Goal: Task Accomplishment & Management: Manage account settings

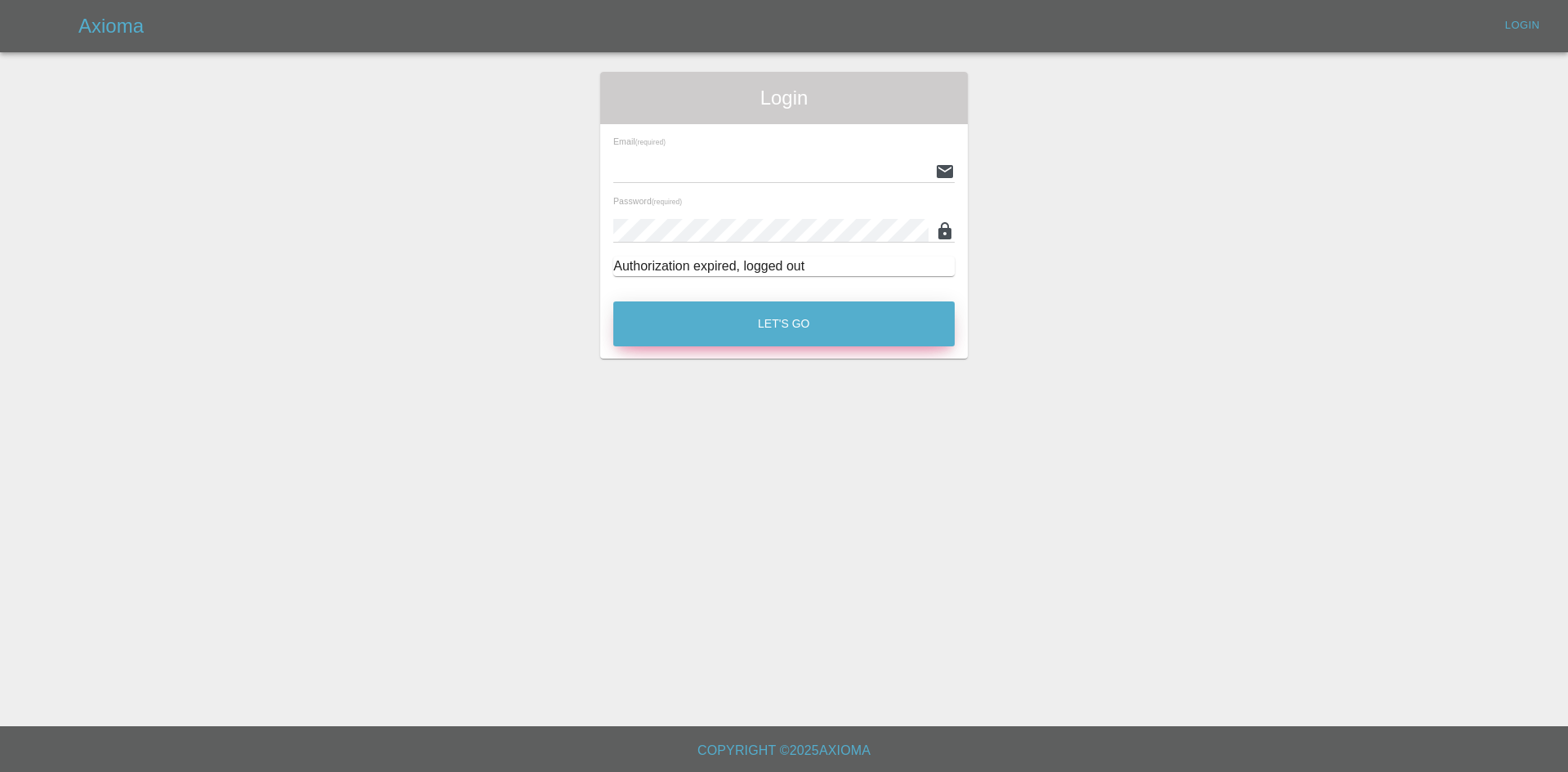
type input "[EMAIL_ADDRESS][DOMAIN_NAME]"
click at [793, 324] on button "Let's Go" at bounding box center [784, 323] width 342 height 45
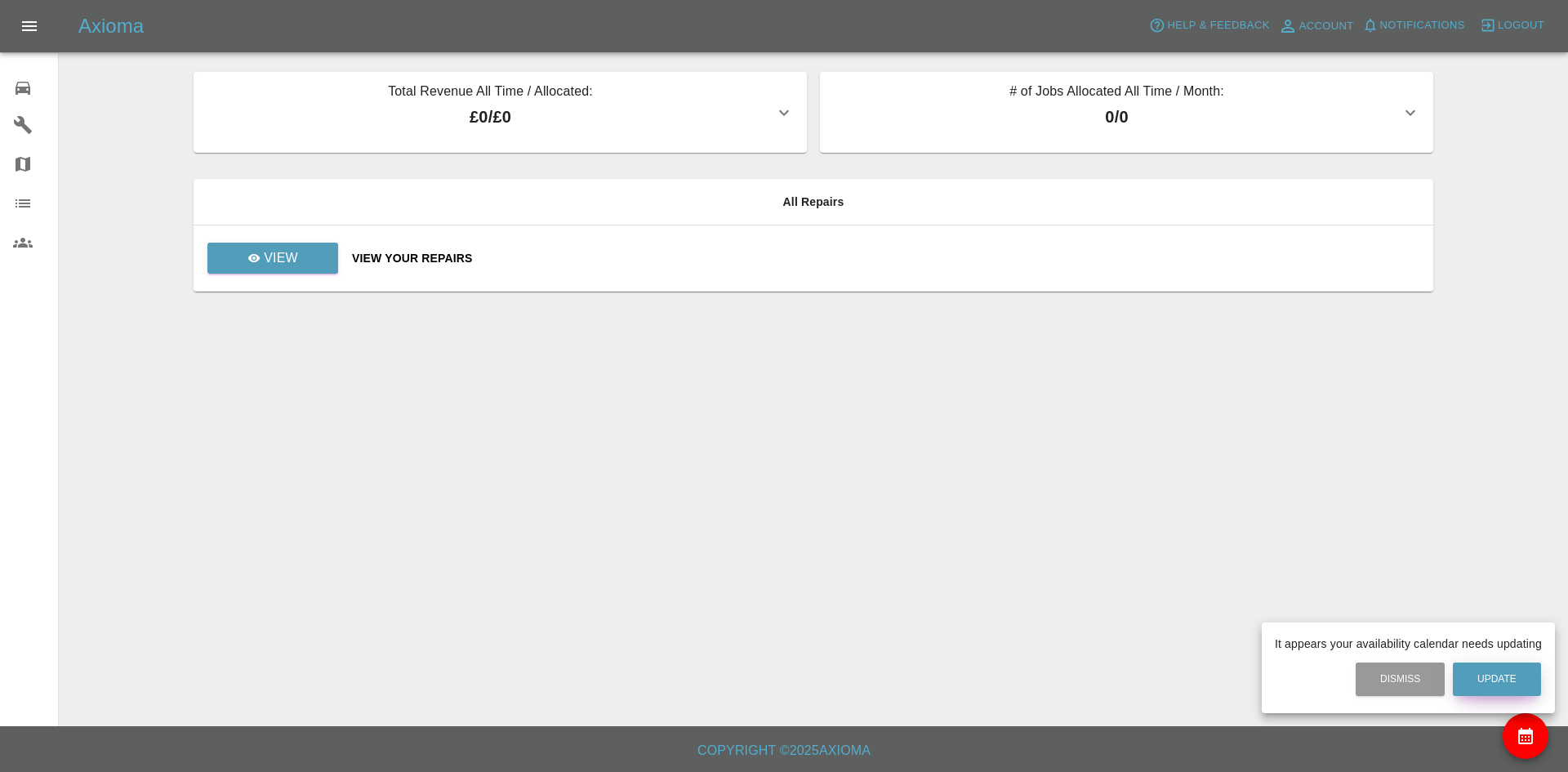
click at [1485, 685] on button "Update" at bounding box center [1497, 680] width 88 height 33
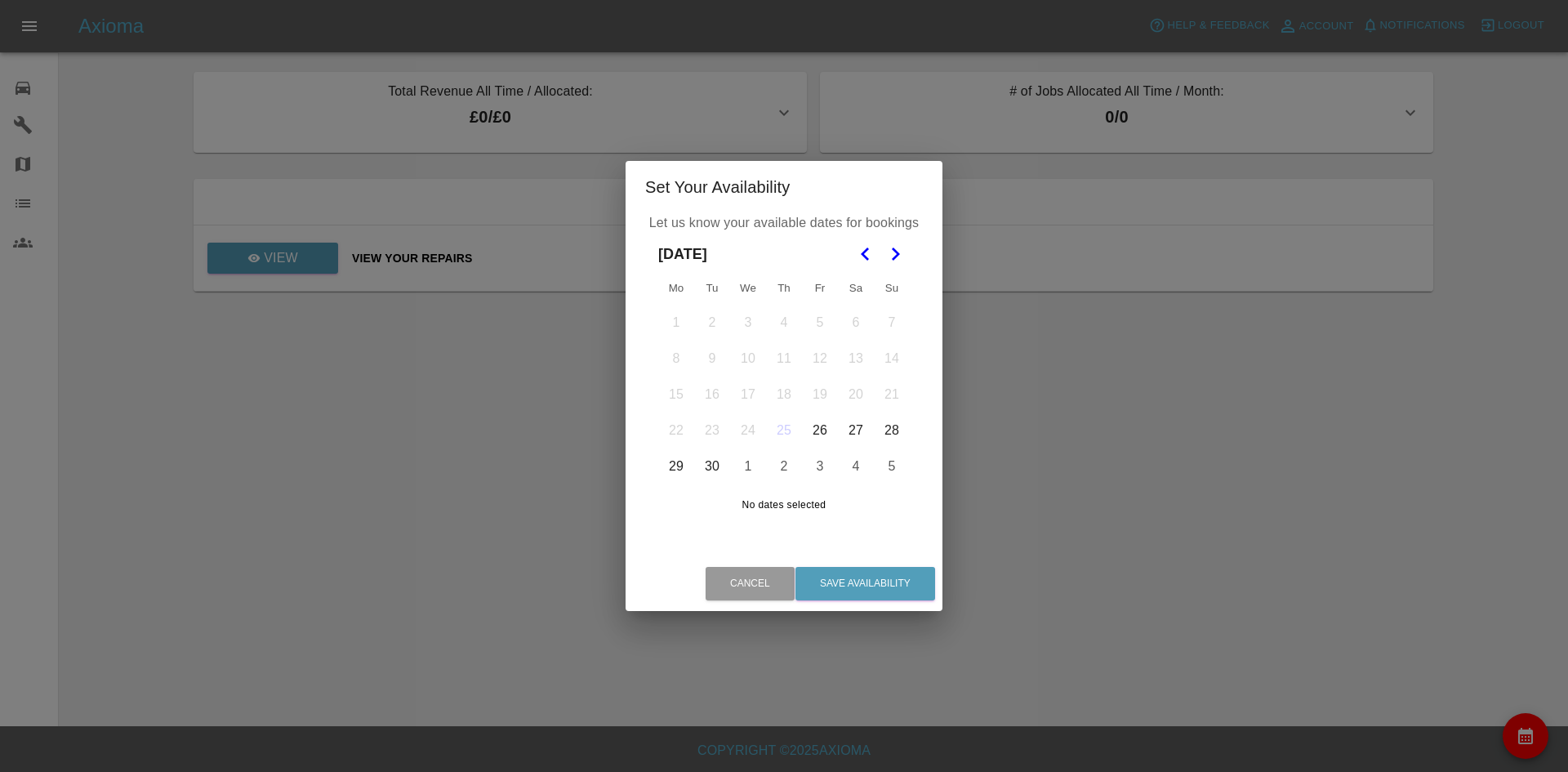
click at [901, 248] on icon "Go to the Next Month" at bounding box center [895, 254] width 19 height 19
click at [752, 322] on button "1" at bounding box center [748, 322] width 34 height 34
click at [823, 474] on button "31" at bounding box center [820, 466] width 34 height 34
click at [784, 321] on button "2" at bounding box center [784, 322] width 34 height 34
click at [825, 330] on button "3" at bounding box center [820, 322] width 34 height 34
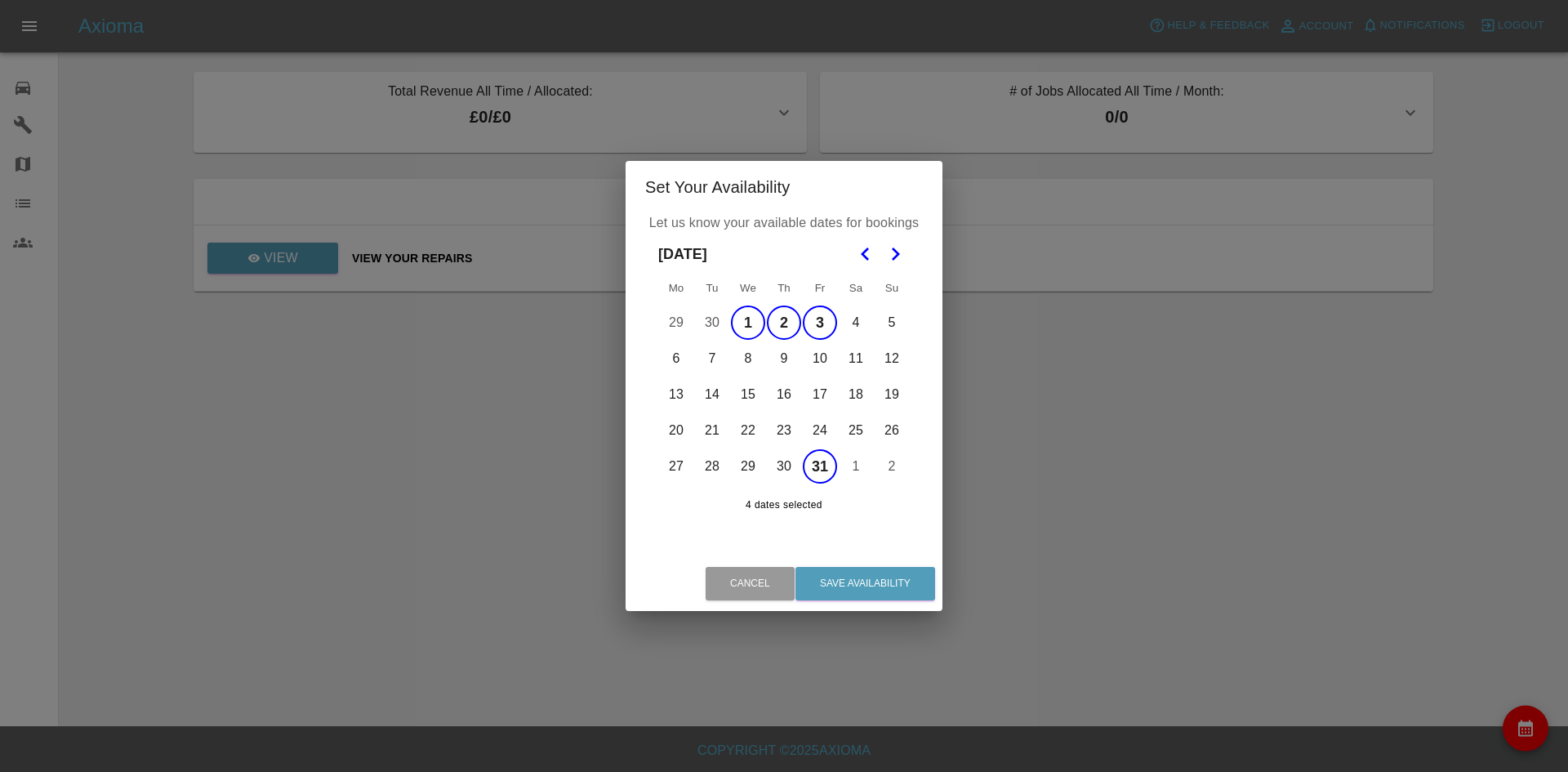
click at [851, 328] on button "4" at bounding box center [855, 322] width 34 height 34
click at [826, 460] on button "31" at bounding box center [820, 466] width 34 height 34
click at [681, 359] on button "6" at bounding box center [676, 358] width 34 height 34
click at [716, 365] on button "7" at bounding box center [712, 358] width 34 height 34
click at [716, 317] on button "30" at bounding box center [712, 322] width 34 height 34
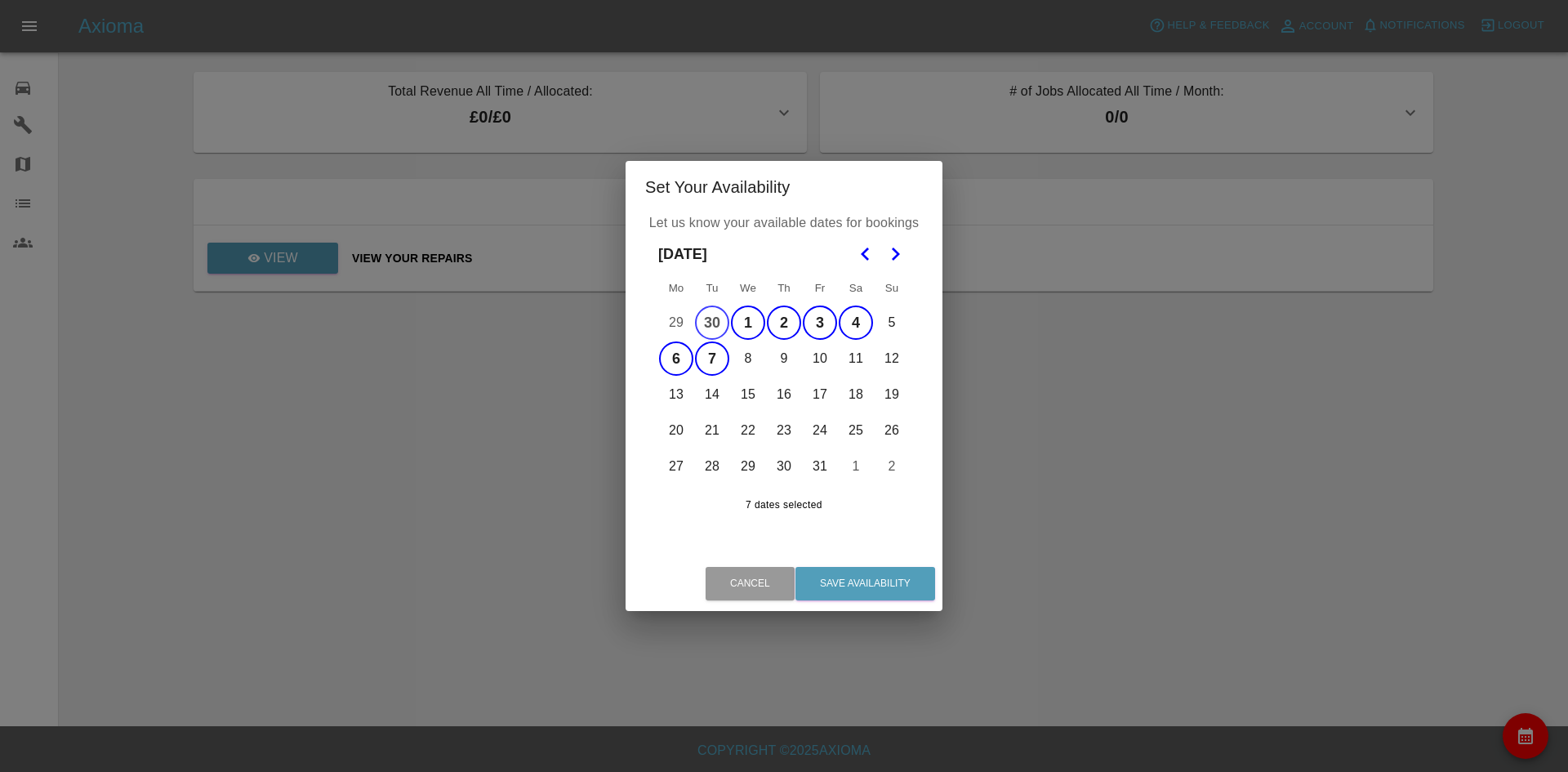
click at [680, 328] on button "29" at bounding box center [676, 322] width 34 height 34
click at [756, 363] on button "8" at bounding box center [748, 358] width 34 height 34
click at [781, 361] on button "9" at bounding box center [784, 358] width 34 height 34
click at [815, 362] on button "10" at bounding box center [820, 358] width 34 height 34
click at [854, 364] on button "11" at bounding box center [855, 358] width 34 height 34
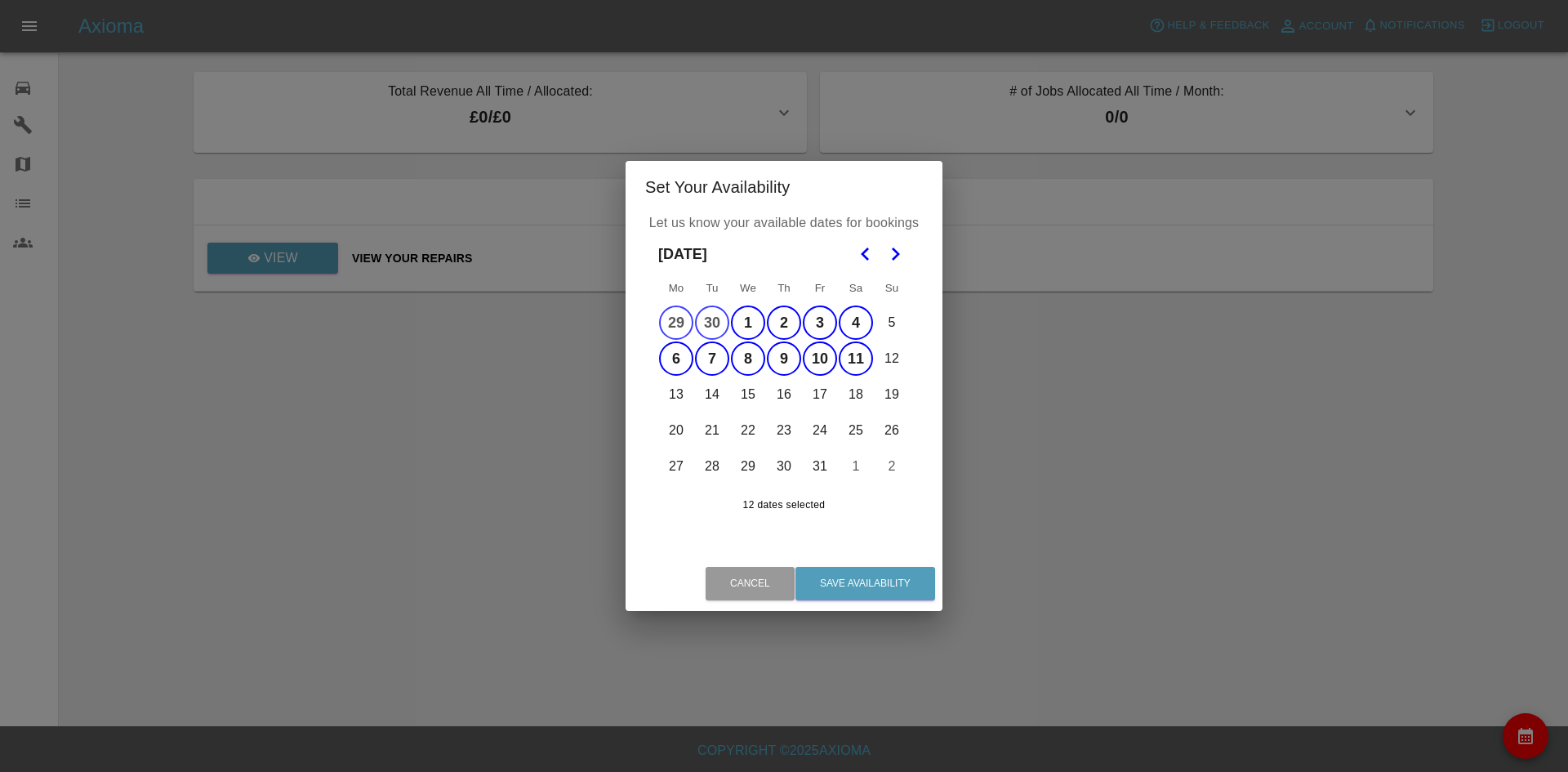
click at [851, 313] on button "4" at bounding box center [855, 322] width 34 height 34
click at [851, 350] on button "11" at bounding box center [855, 358] width 34 height 34
click at [820, 345] on button "10" at bounding box center [820, 358] width 34 height 34
click at [827, 308] on button "3" at bounding box center [820, 322] width 34 height 34
click at [686, 328] on button "29" at bounding box center [676, 322] width 34 height 34
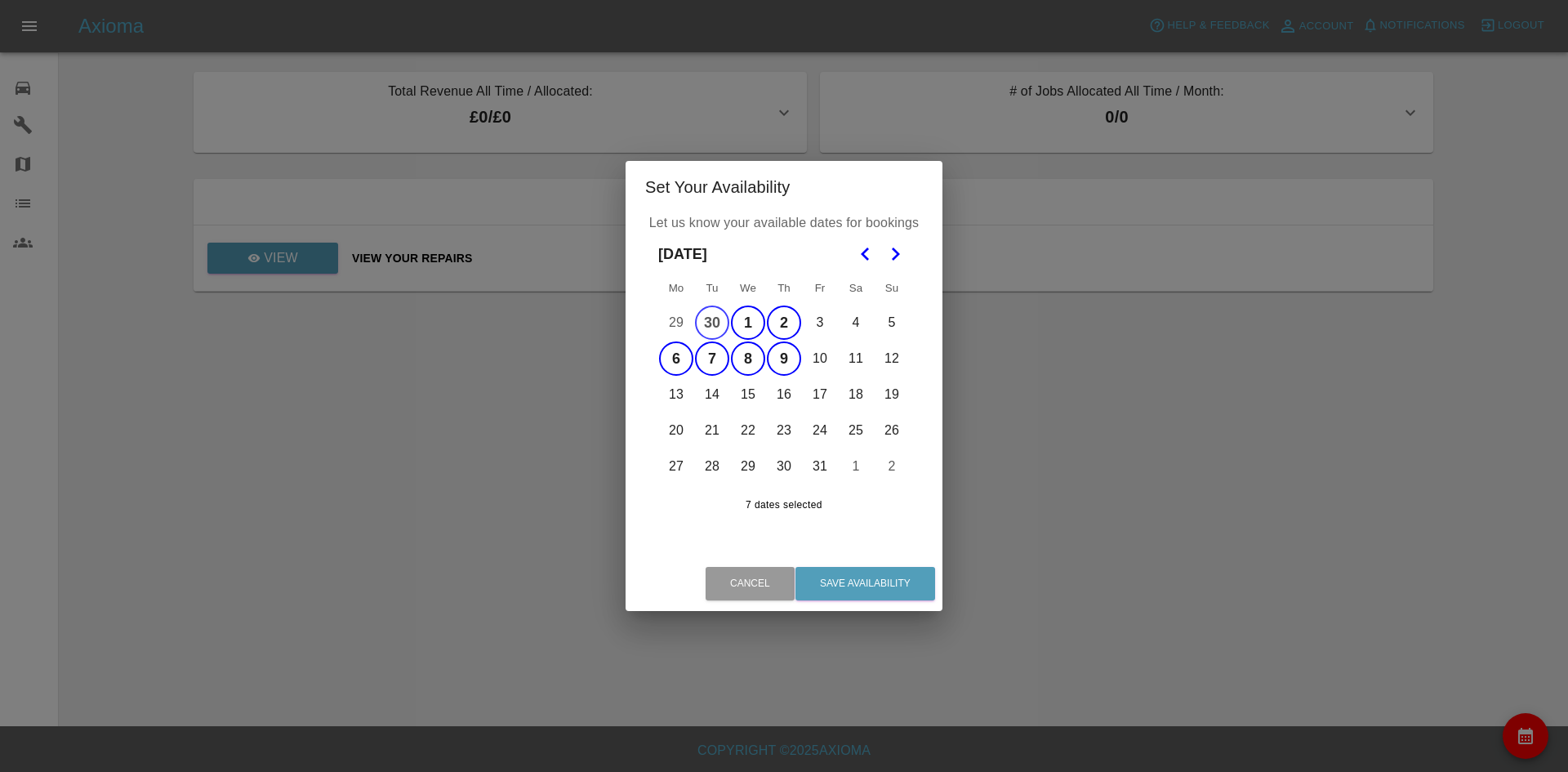
click at [706, 327] on button "30" at bounding box center [712, 322] width 34 height 34
click at [739, 328] on button "1" at bounding box center [748, 322] width 34 height 34
click at [781, 321] on button "2" at bounding box center [784, 322] width 34 height 34
click at [816, 357] on button "10" at bounding box center [820, 358] width 34 height 34
click at [857, 363] on button "11" at bounding box center [855, 358] width 34 height 34
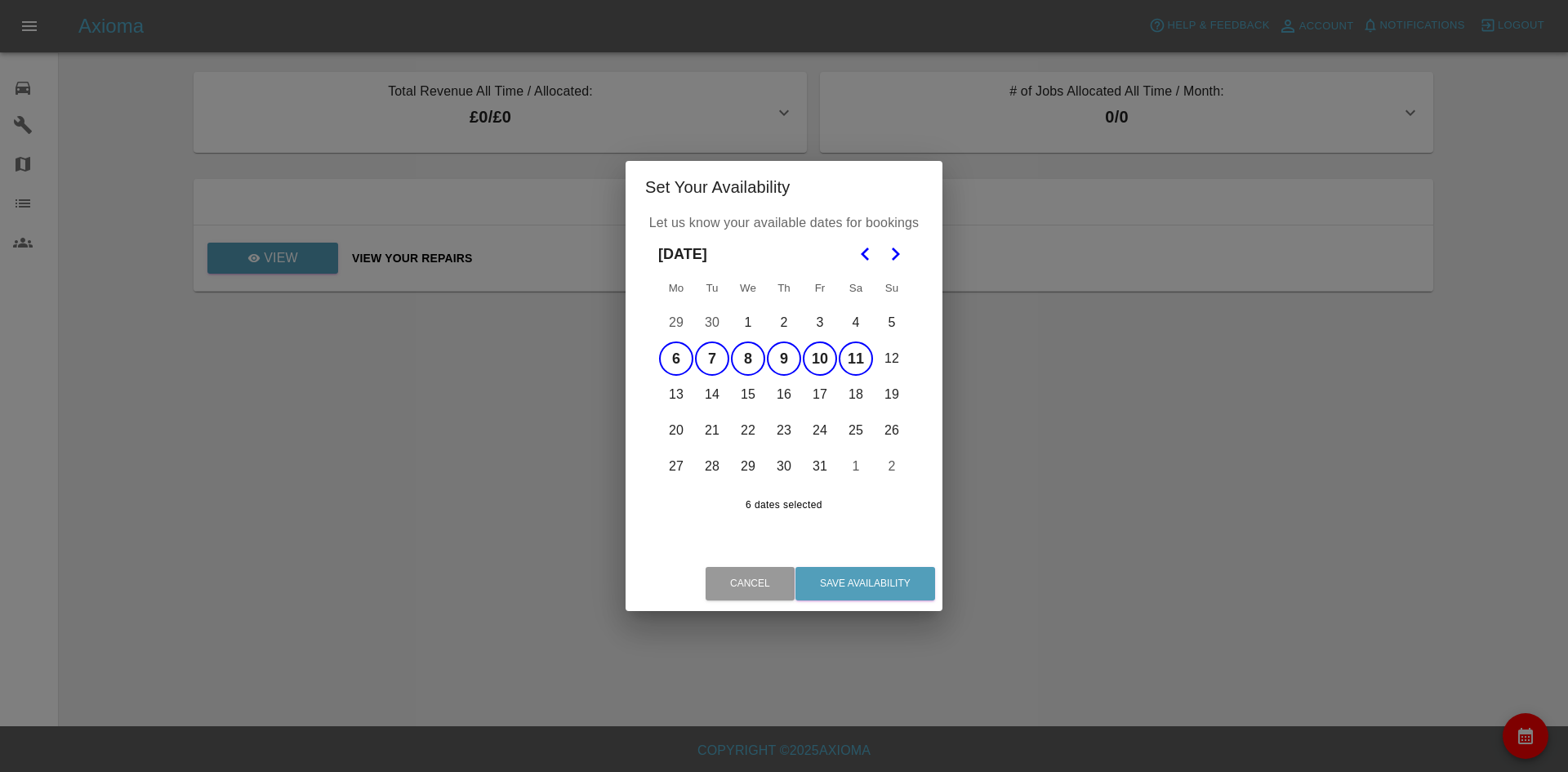
click at [680, 388] on button "13" at bounding box center [676, 394] width 34 height 34
click at [709, 393] on button "14" at bounding box center [712, 394] width 34 height 34
click at [744, 390] on button "15" at bounding box center [748, 394] width 34 height 34
click at [788, 395] on button "16" at bounding box center [784, 394] width 34 height 34
click at [818, 393] on button "17" at bounding box center [820, 394] width 34 height 34
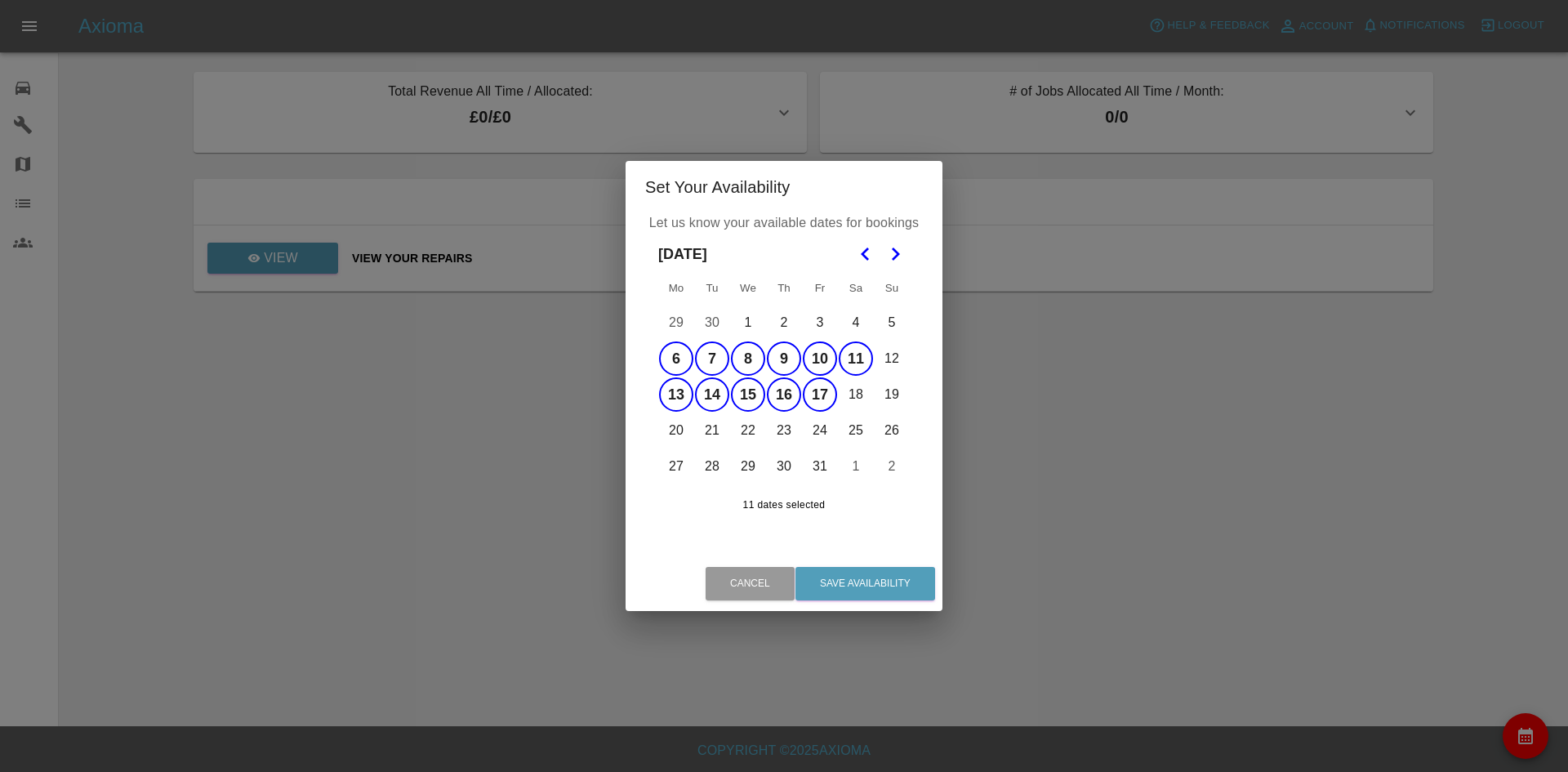
click at [851, 389] on button "18" at bounding box center [855, 394] width 34 height 34
click at [687, 431] on button "20" at bounding box center [676, 430] width 34 height 34
click at [705, 433] on button "21" at bounding box center [712, 430] width 34 height 34
click at [756, 430] on button "22" at bounding box center [748, 430] width 34 height 34
click at [782, 429] on button "23" at bounding box center [784, 430] width 34 height 34
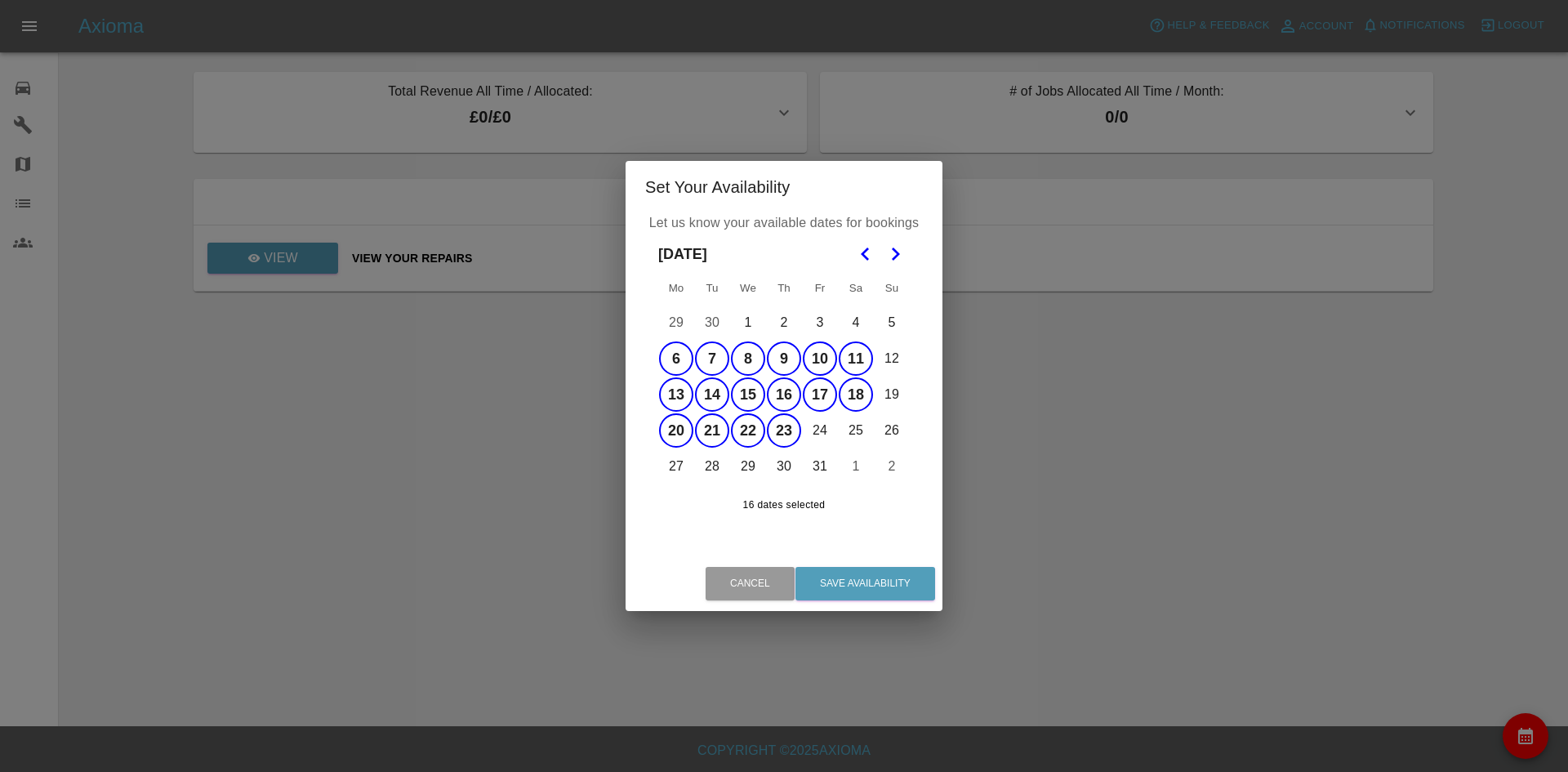
click at [816, 429] on button "24" at bounding box center [820, 430] width 34 height 34
click at [852, 431] on button "25" at bounding box center [855, 430] width 34 height 34
click at [680, 466] on button "27" at bounding box center [676, 466] width 34 height 34
click at [714, 469] on button "28" at bounding box center [712, 466] width 34 height 34
click at [757, 465] on button "29" at bounding box center [748, 466] width 34 height 34
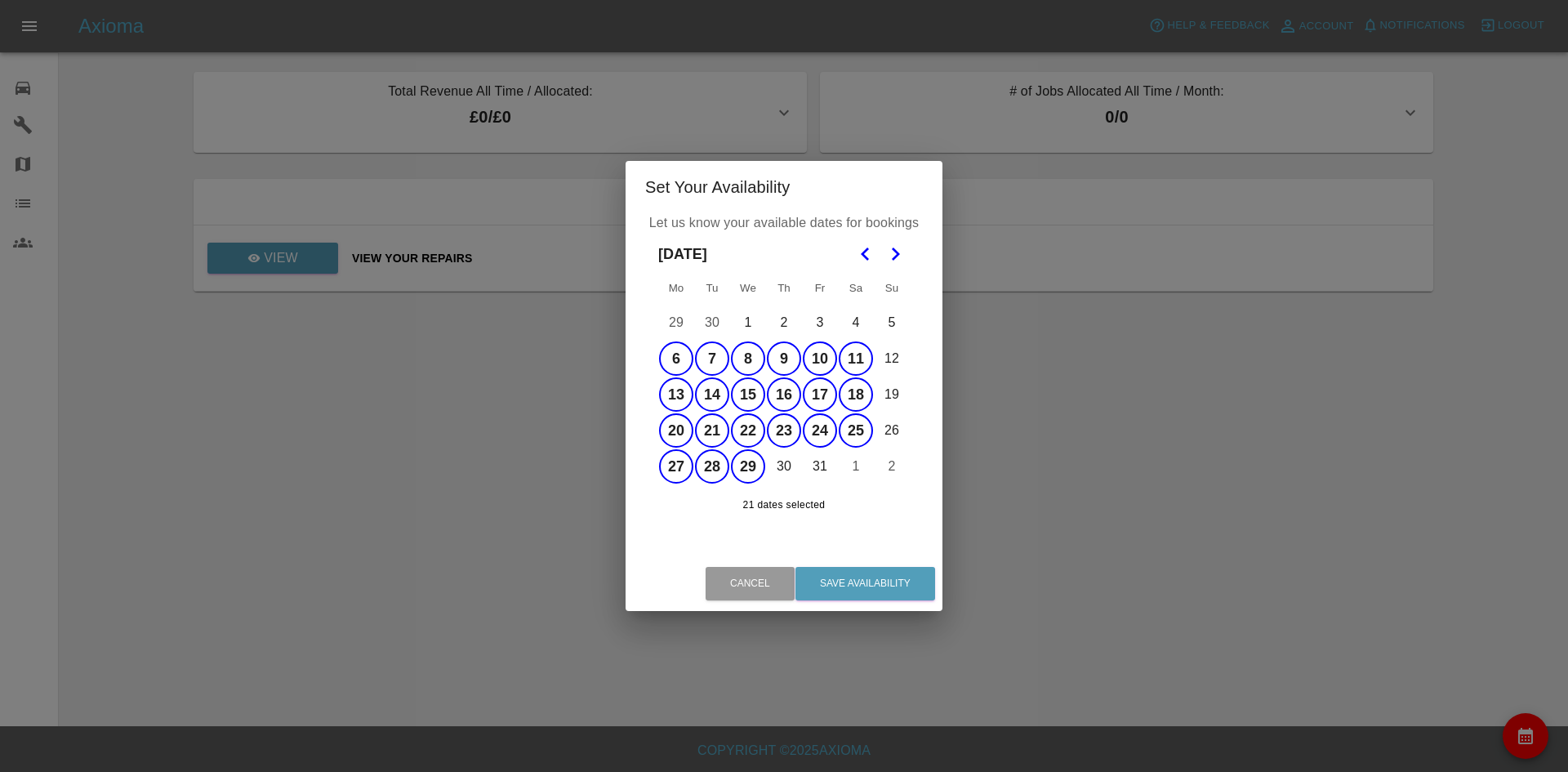
click at [790, 465] on button "30" at bounding box center [784, 466] width 34 height 34
click at [814, 464] on button "31" at bounding box center [820, 466] width 34 height 34
click at [867, 463] on button "1" at bounding box center [855, 466] width 34 height 34
click at [883, 577] on button "Save Availability" at bounding box center [865, 584] width 140 height 33
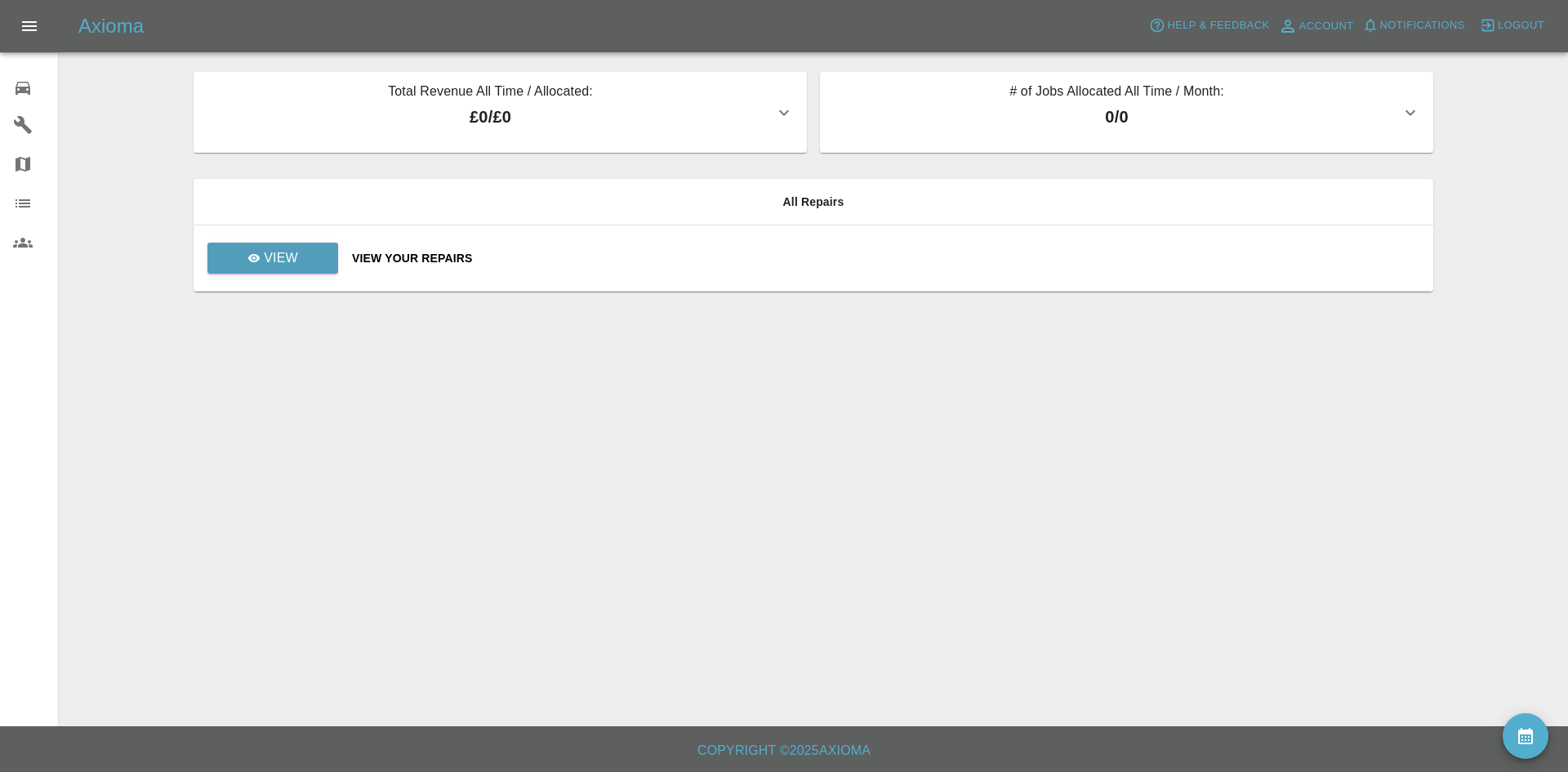
click at [16, 95] on icon at bounding box center [23, 88] width 19 height 19
